Goal: Information Seeking & Learning: Learn about a topic

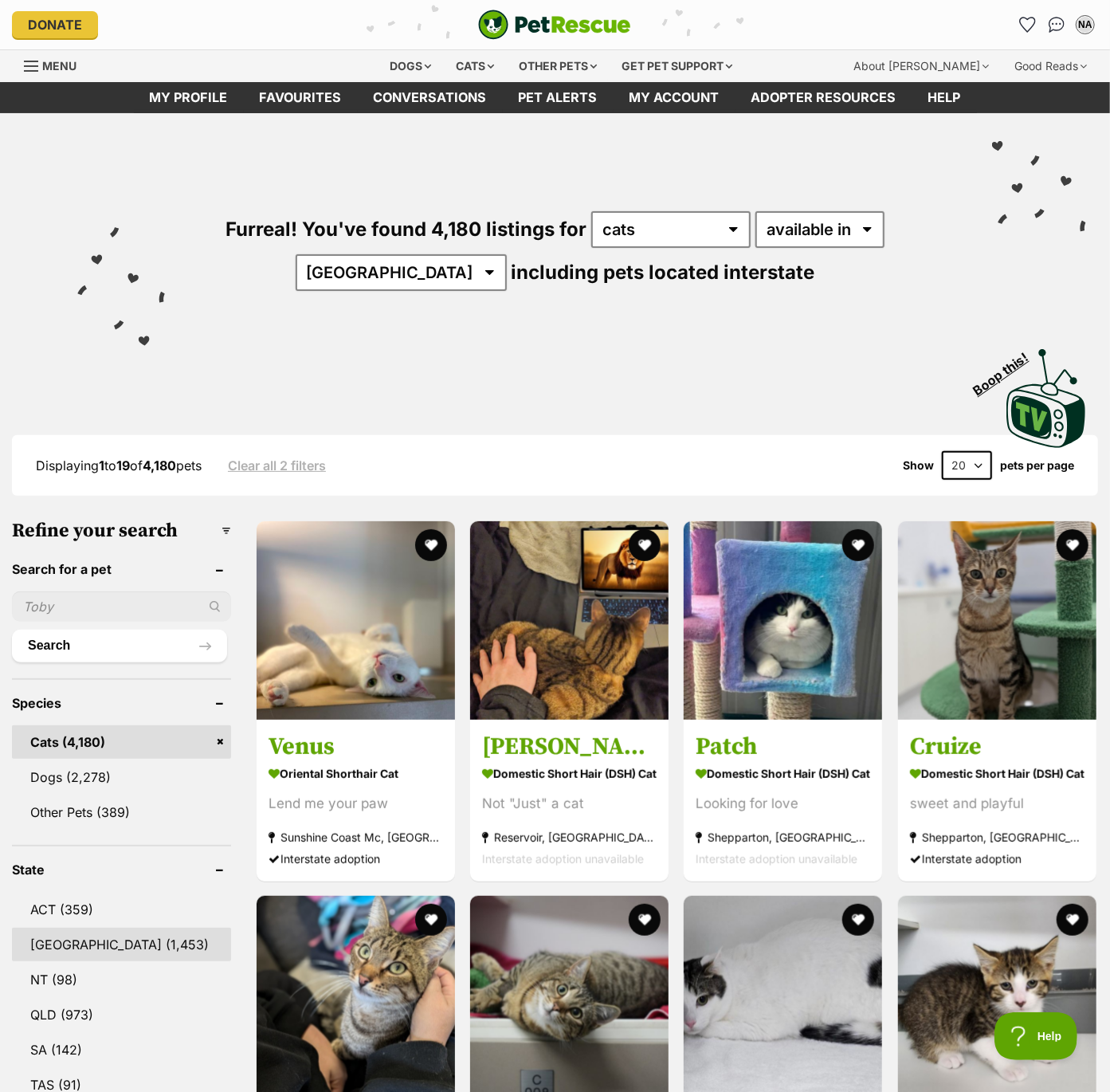
click at [56, 938] on link "[GEOGRAPHIC_DATA] (1,453)" at bounding box center [121, 945] width 219 height 34
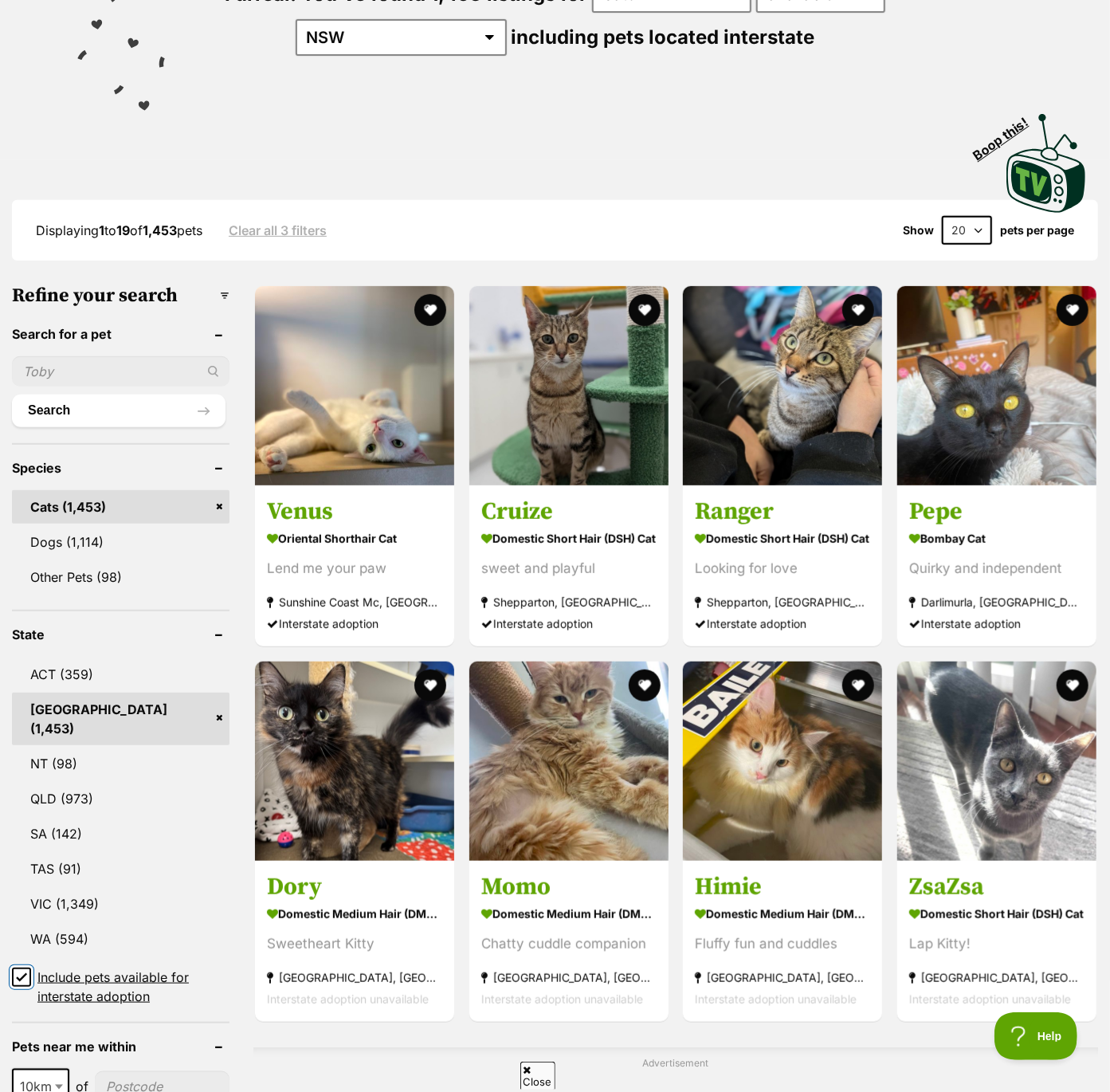
click at [27, 968] on input "Include pets available for interstate adoption" at bounding box center [21, 977] width 19 height 19
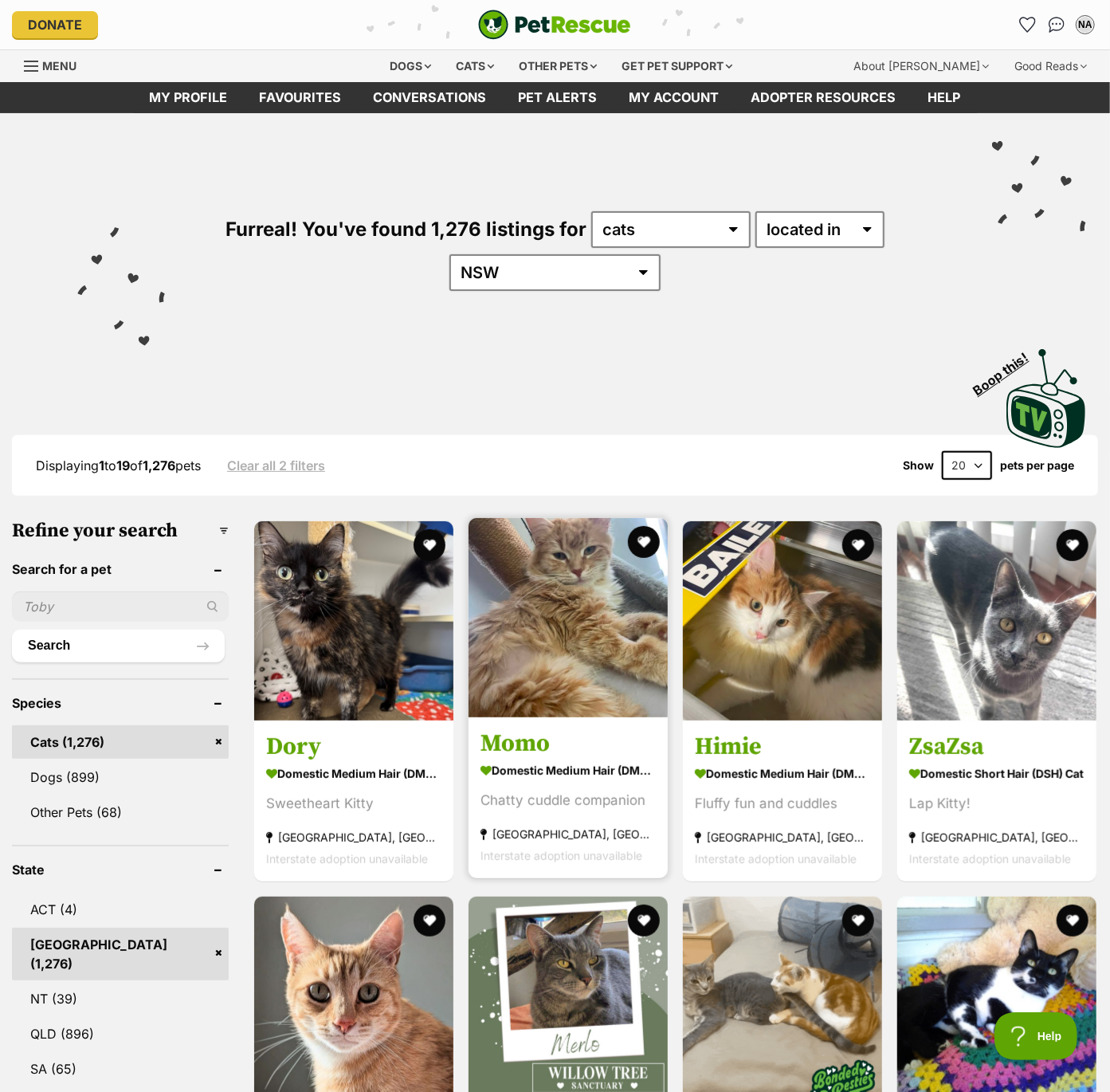
click at [570, 676] on img at bounding box center [567, 617] width 199 height 199
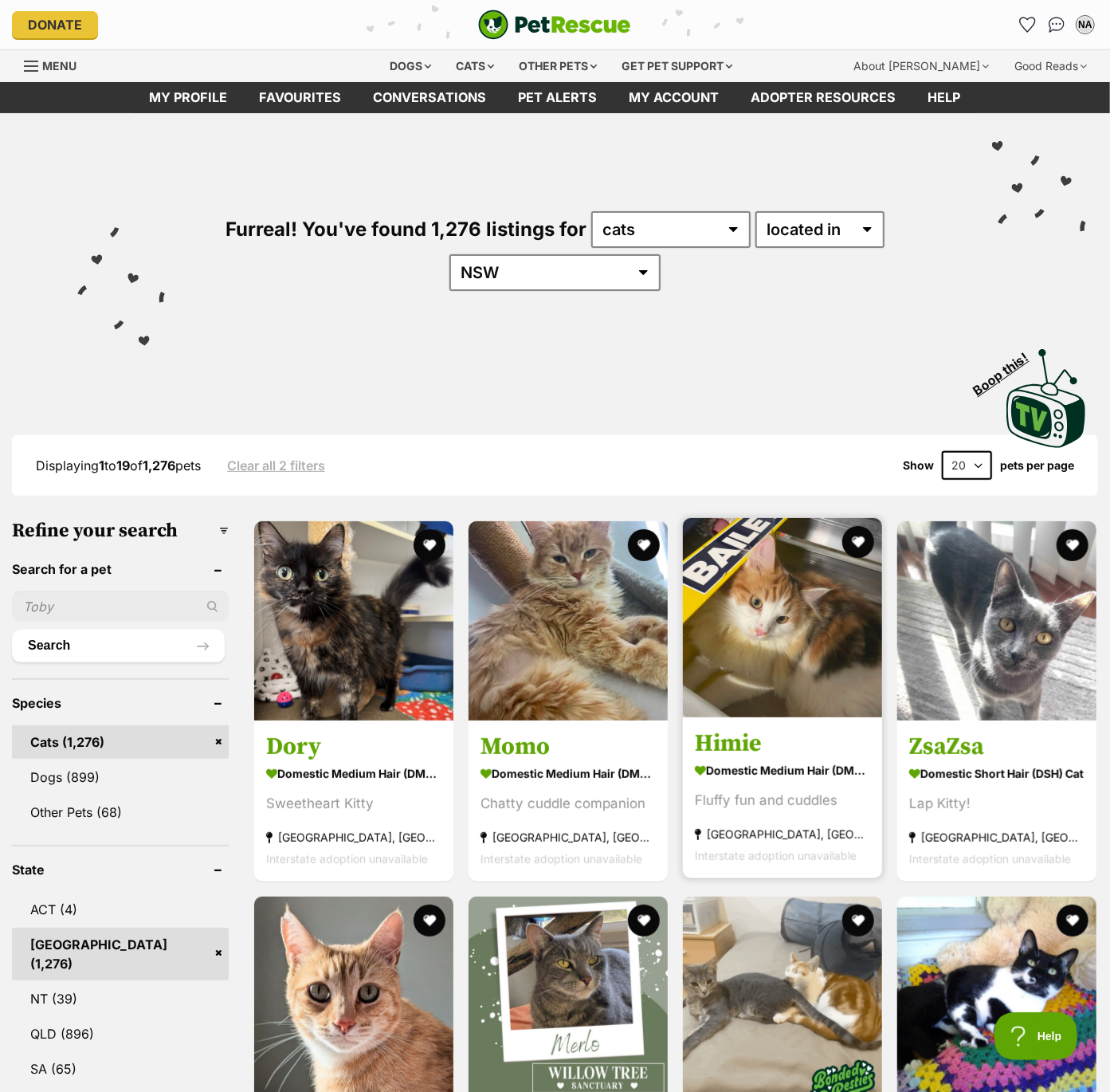
click at [751, 636] on img at bounding box center [782, 617] width 199 height 199
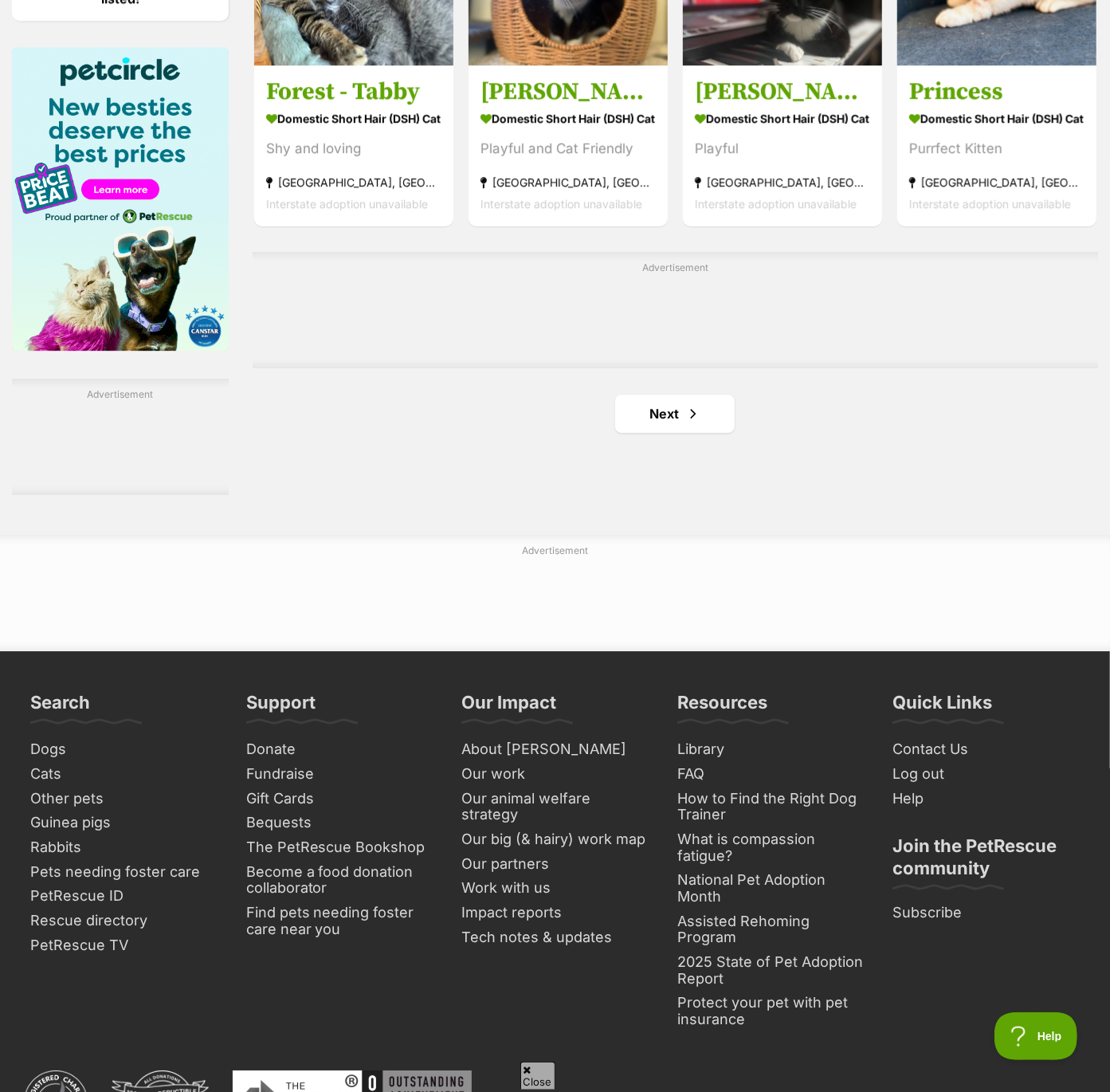
scroll to position [2474, 0]
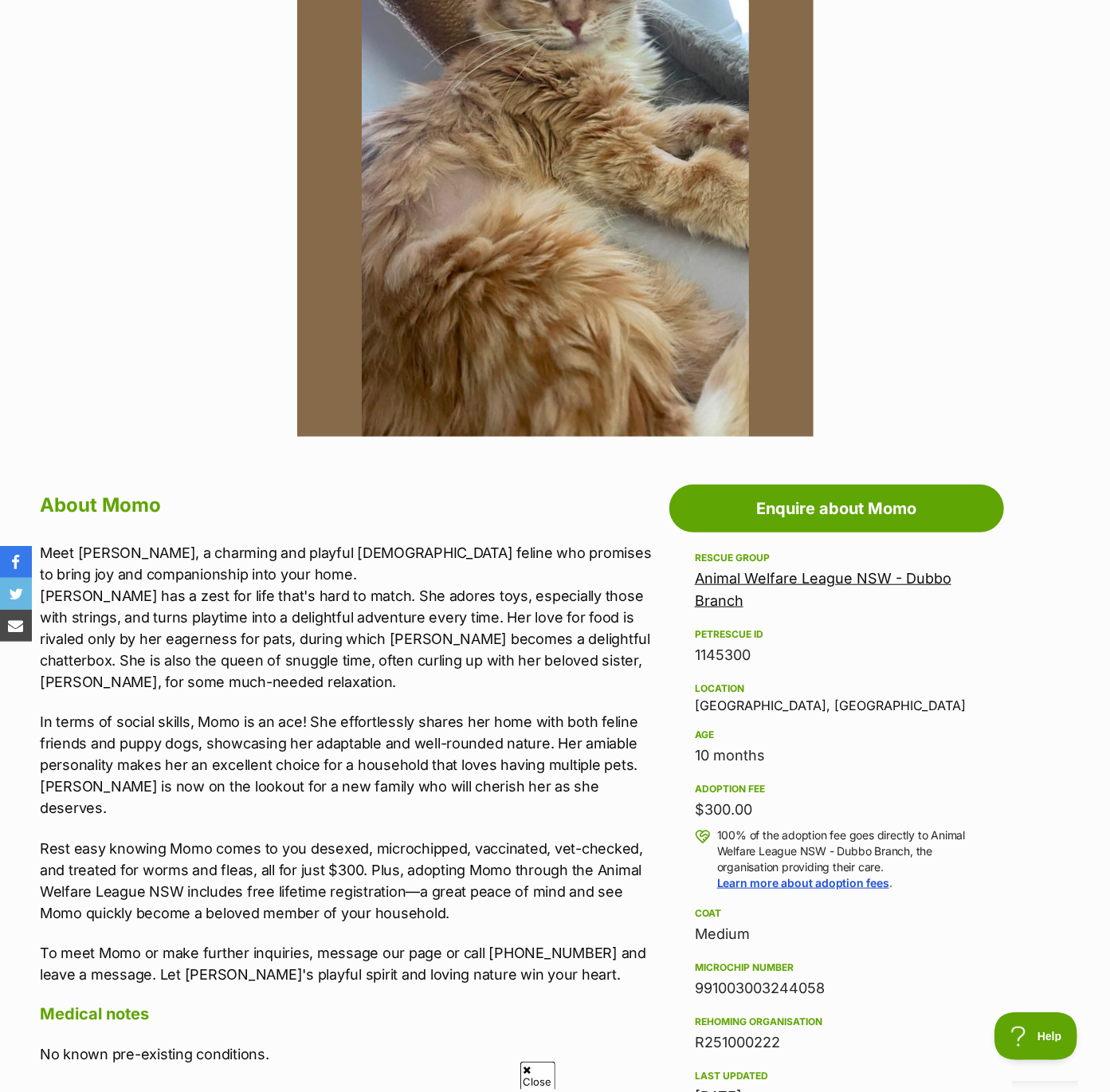
scroll to position [413, 0]
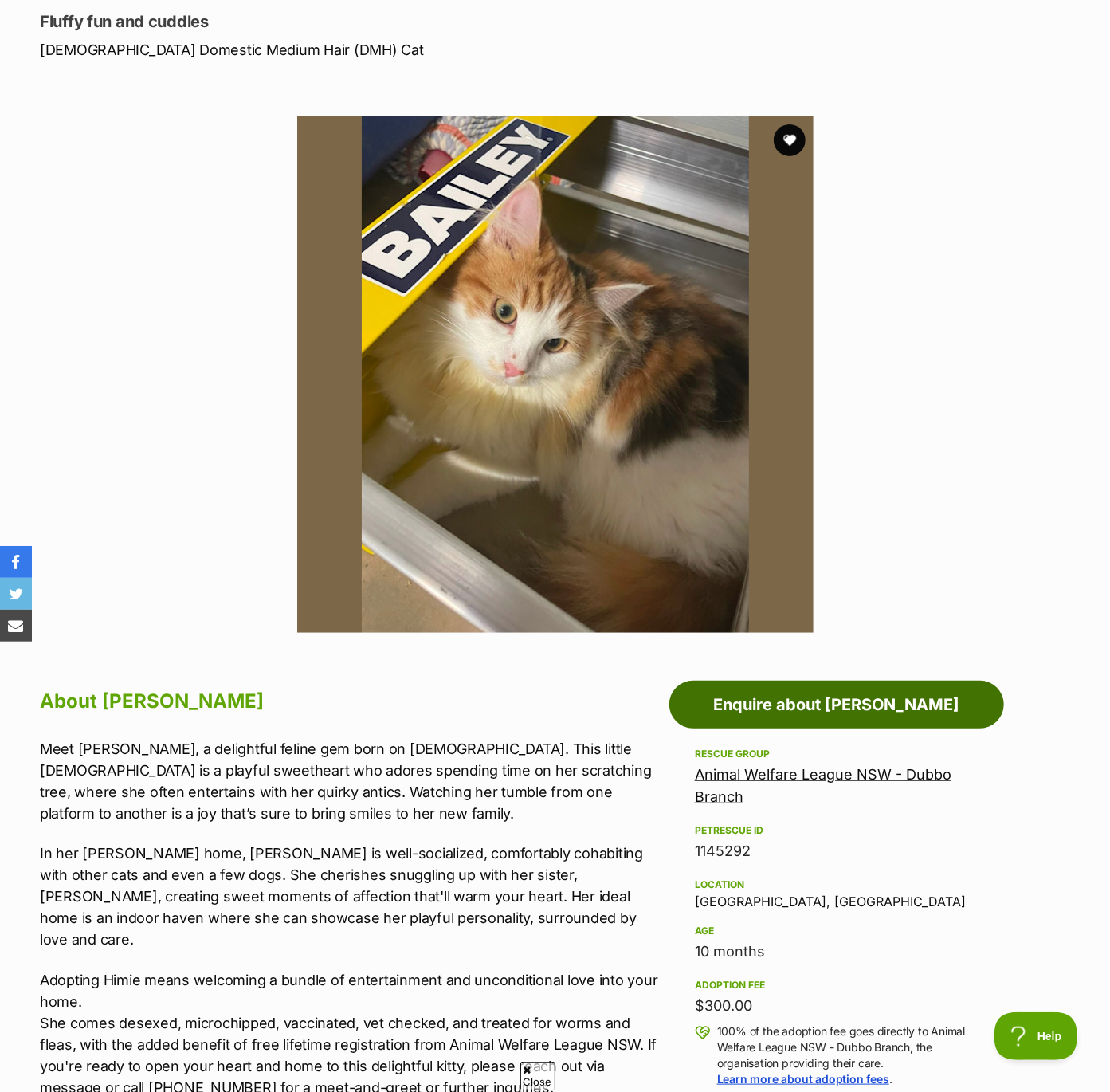
scroll to position [251, 0]
